Goal: Check status

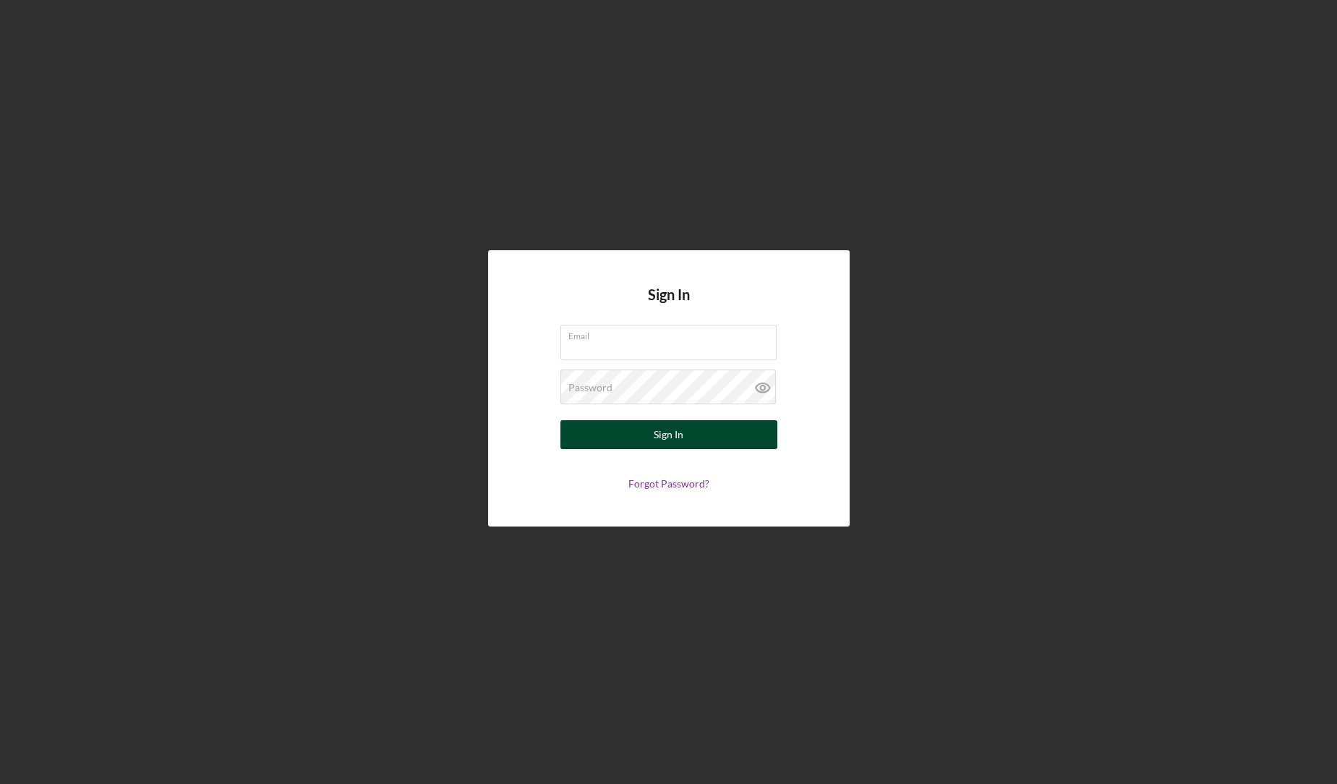
type input "[EMAIL_ADDRESS][DOMAIN_NAME]"
click at [616, 441] on button "Sign In" at bounding box center [668, 434] width 217 height 29
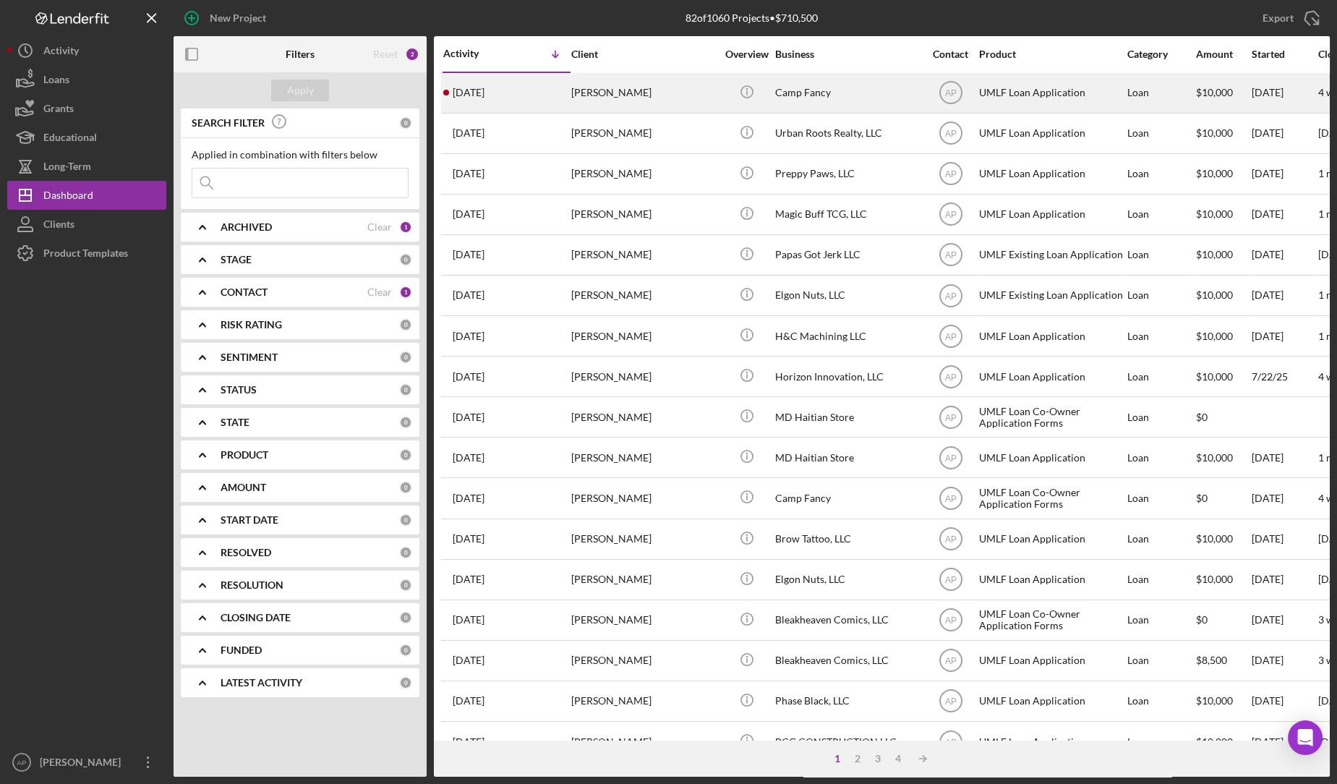
click at [690, 101] on div "[PERSON_NAME]" at bounding box center [643, 93] width 145 height 38
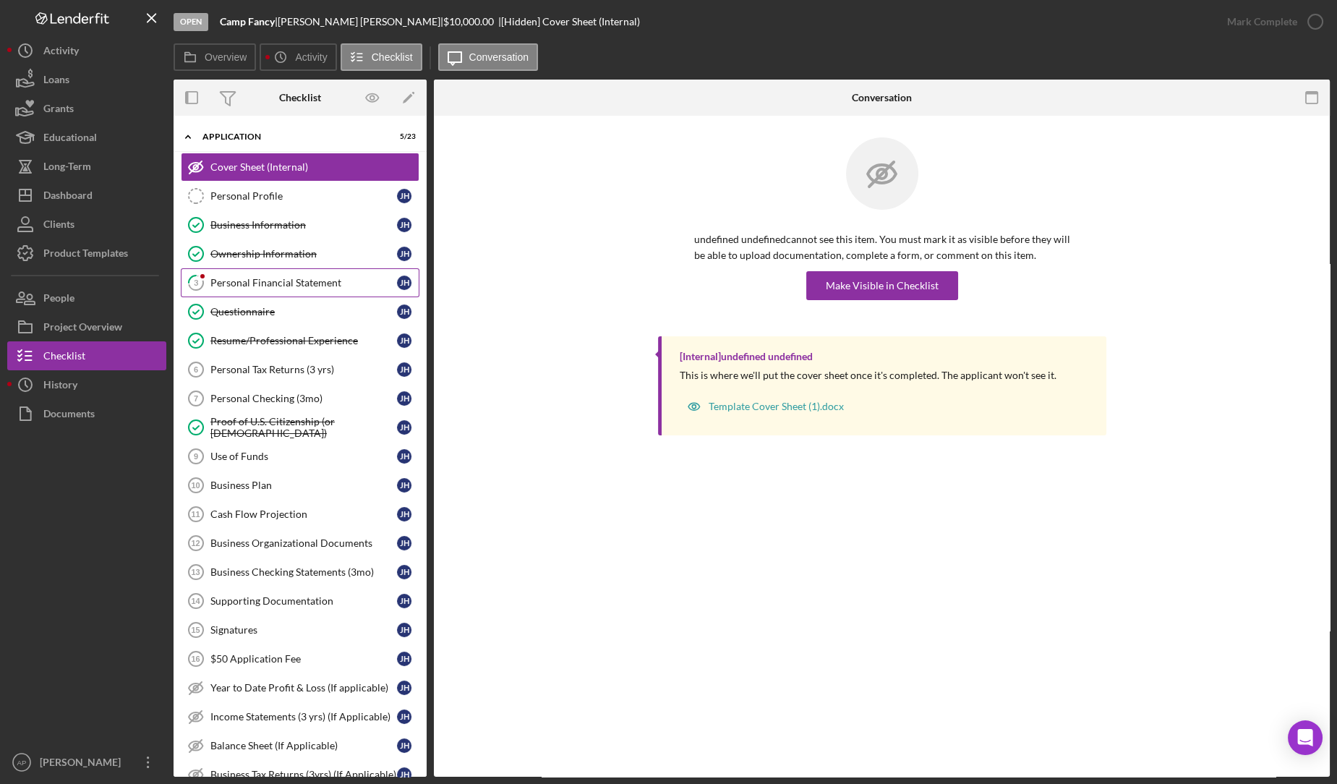
click at [332, 277] on div "Personal Financial Statement" at bounding box center [303, 283] width 187 height 12
